Goal: Task Accomplishment & Management: Manage account settings

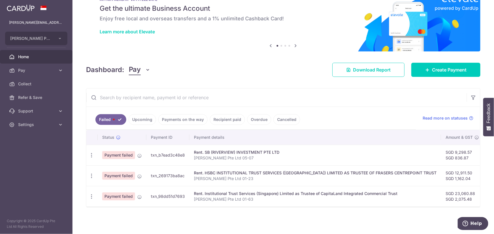
scroll to position [23, 0]
click at [92, 152] on icon "button" at bounding box center [92, 155] width 6 height 6
click at [131, 167] on span "Update payment" at bounding box center [121, 170] width 38 height 7
radio input "true"
type input "9,298.57"
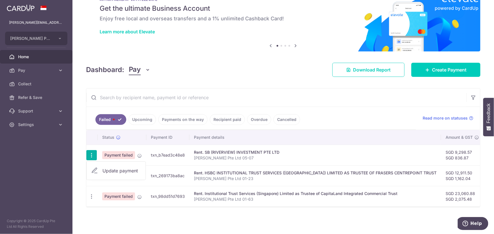
type input "836.87"
type input "Hao Chiang Pte Ltd 05-07"
type input "Office"
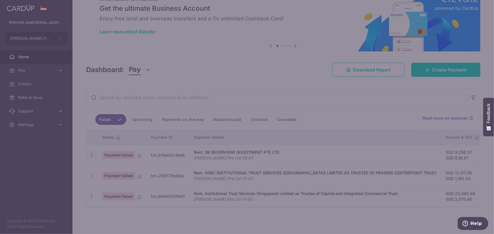
type input "SAVERENT179"
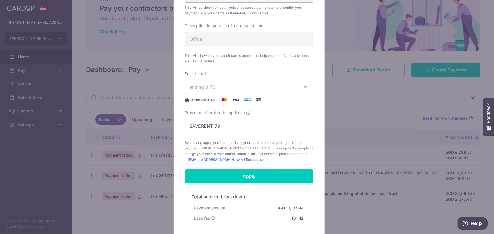
scroll to position [206, 0]
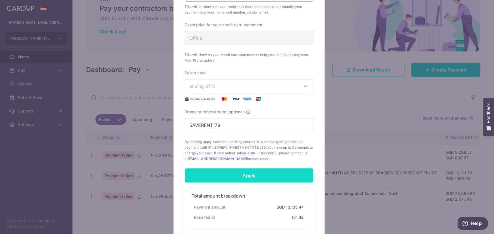
click at [250, 176] on input "Apply" at bounding box center [249, 176] width 128 height 14
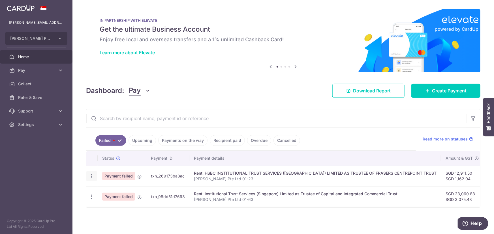
click at [89, 177] on icon "button" at bounding box center [92, 176] width 6 height 6
click at [122, 191] on span "Update payment" at bounding box center [121, 191] width 38 height 7
radio input "true"
type input "12,911.50"
type input "1,162.04"
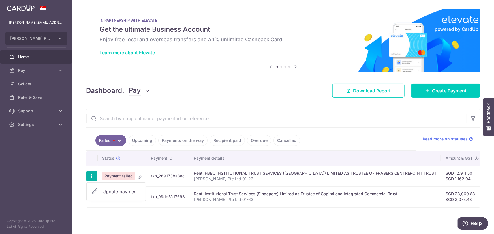
type input "[PERSON_NAME] Pte Ltd 01-23"
type input "CWP"
type input "SAVERENT179"
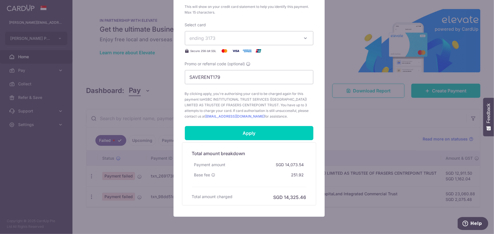
scroll to position [257, 0]
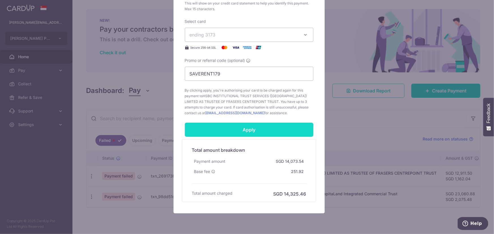
click at [265, 131] on input "Apply" at bounding box center [249, 130] width 128 height 14
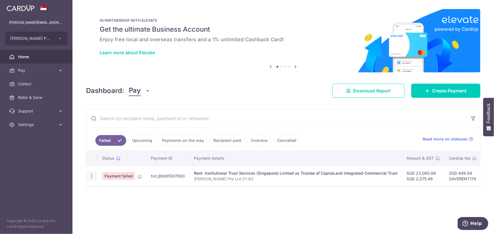
click at [93, 175] on icon "button" at bounding box center [92, 176] width 6 height 6
click at [130, 193] on span "Update payment" at bounding box center [121, 191] width 38 height 7
radio input "true"
type input "23,060.88"
type input "2,075.48"
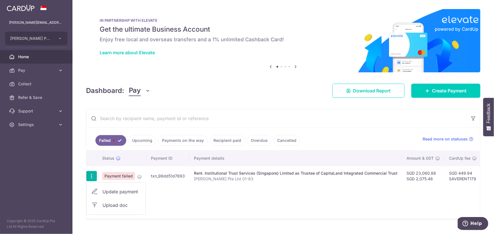
type input "[PERSON_NAME] Pte Ltd 01-63"
type input "BJ"
type input "SAVERENT179"
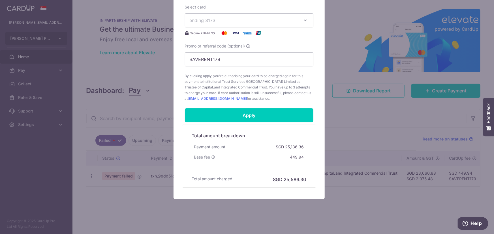
scroll to position [277, 0]
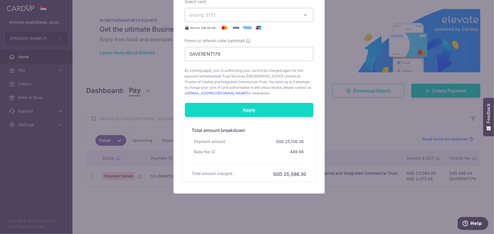
click at [262, 109] on input "Apply" at bounding box center [249, 110] width 128 height 14
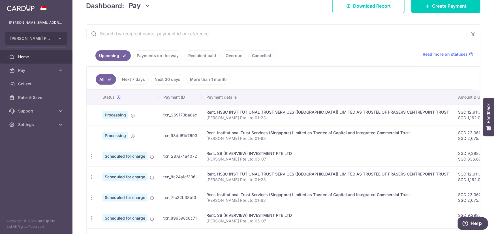
scroll to position [25, 0]
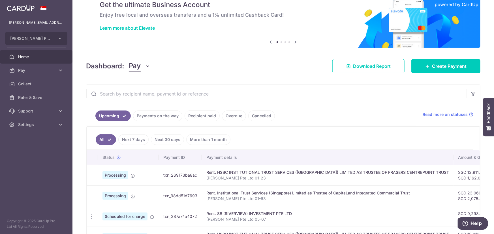
click at [145, 115] on link "Payments on the way" at bounding box center [157, 116] width 49 height 11
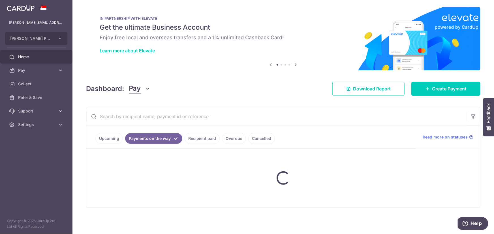
scroll to position [0, 0]
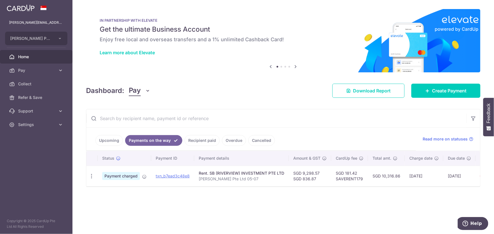
click at [105, 145] on link "Upcoming" at bounding box center [108, 140] width 27 height 11
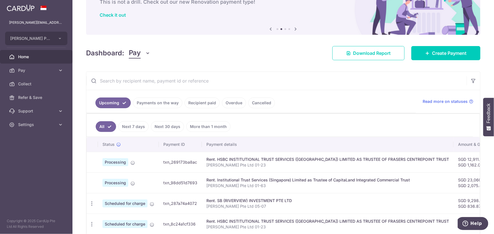
scroll to position [51, 0]
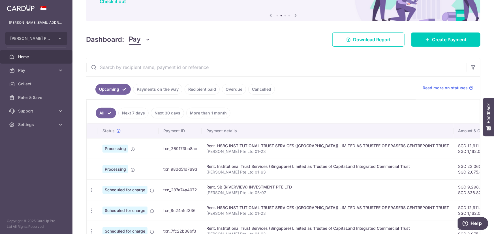
click at [166, 88] on link "Payments on the way" at bounding box center [157, 89] width 49 height 11
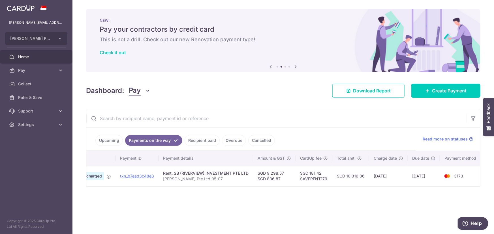
scroll to position [0, 0]
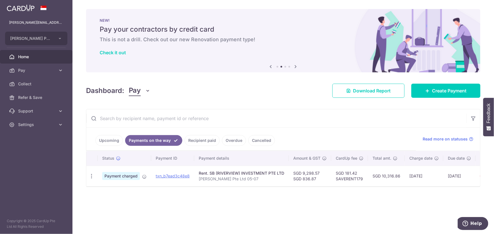
click at [195, 144] on link "Recipient paid" at bounding box center [201, 140] width 35 height 11
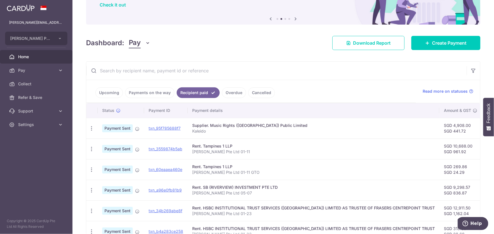
scroll to position [77, 0]
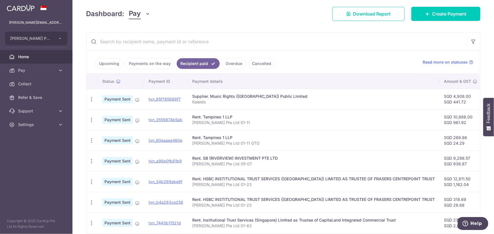
click at [236, 62] on link "Overdue" at bounding box center [234, 63] width 24 height 11
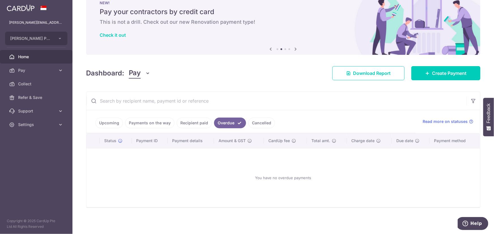
click at [266, 125] on link "Cancelled" at bounding box center [261, 123] width 27 height 11
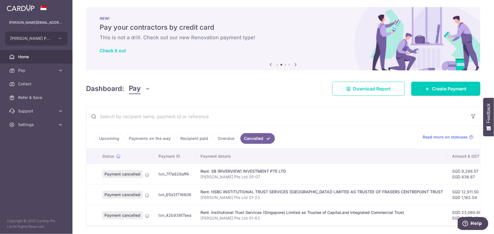
scroll to position [23, 0]
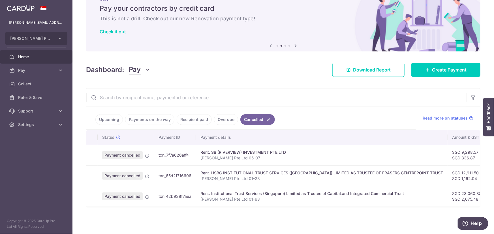
click at [119, 118] on link "Upcoming" at bounding box center [108, 119] width 27 height 11
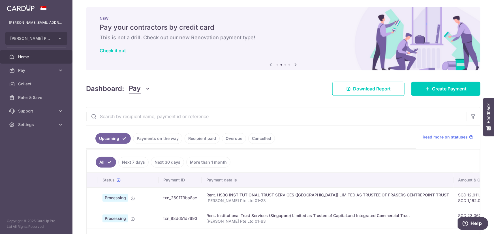
scroll to position [77, 0]
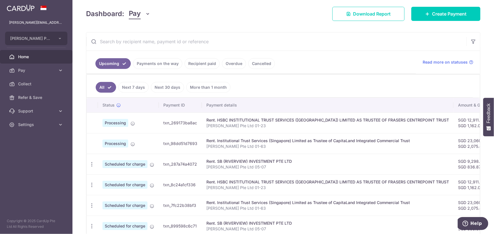
click at [288, 88] on ul "All Next 7 days Next 30 days More than 1 month" at bounding box center [280, 86] width 386 height 23
